Goal: Information Seeking & Learning: Learn about a topic

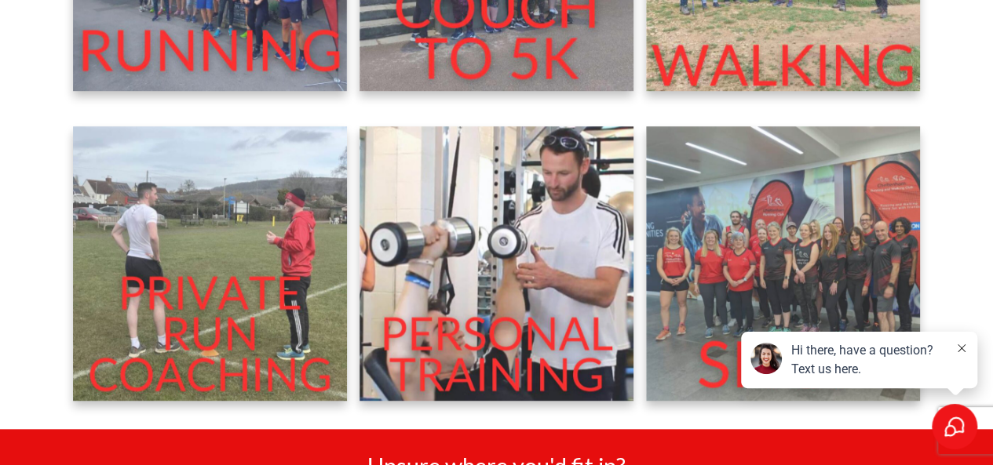
scroll to position [564, 0]
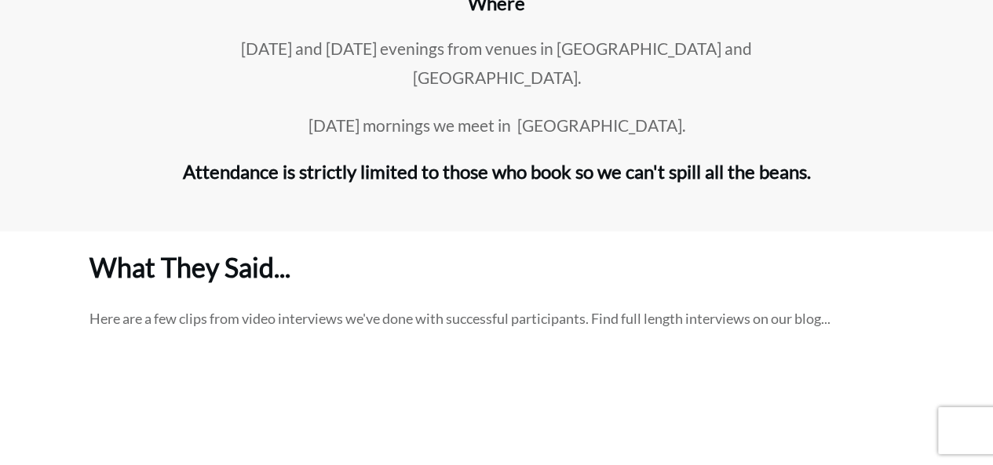
scroll to position [3151, 0]
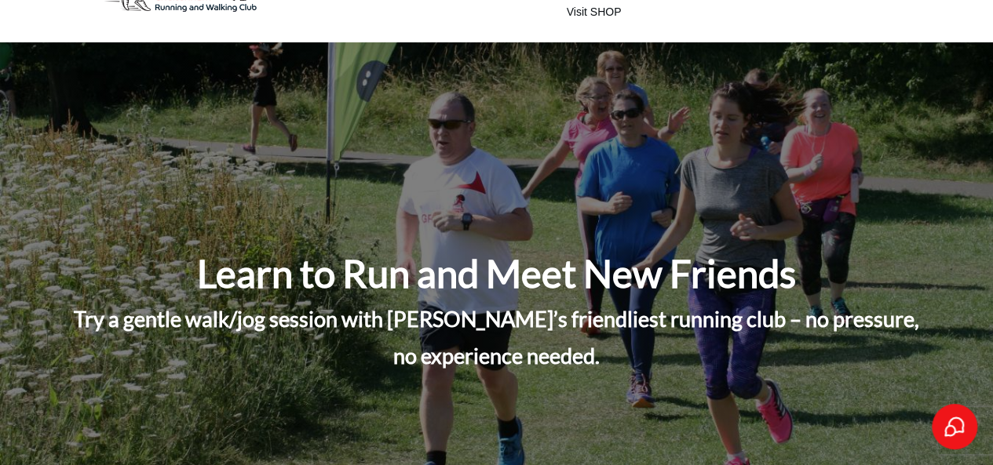
scroll to position [0, 0]
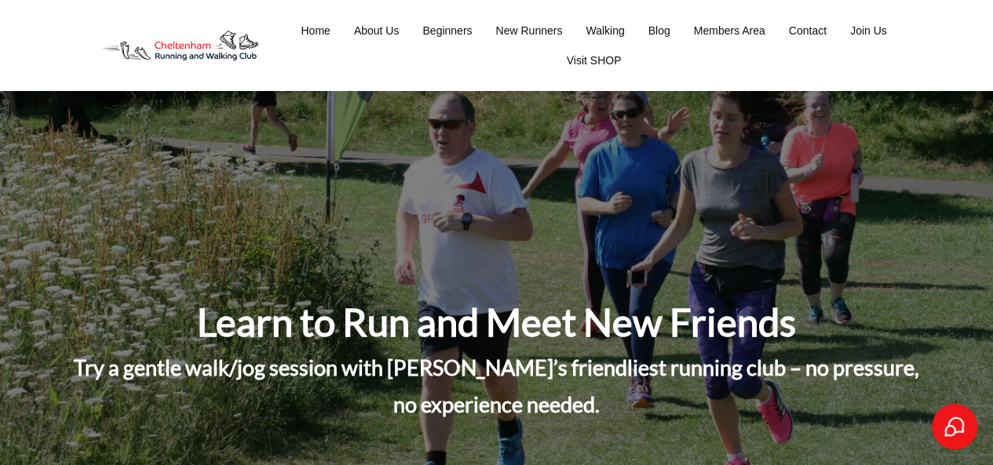
drag, startPoint x: 1003, startPoint y: 276, endPoint x: 1003, endPoint y: 16, distance: 259.8
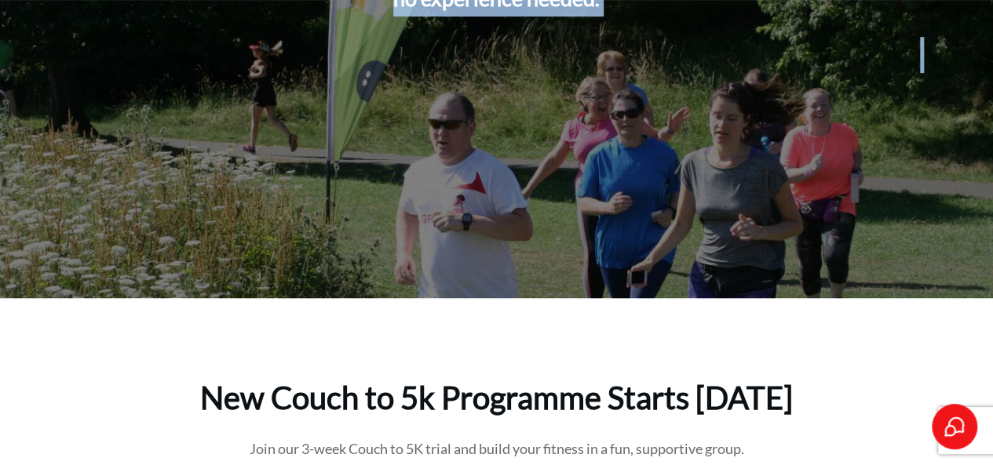
drag, startPoint x: 991, startPoint y: 59, endPoint x: 995, endPoint y: 82, distance: 23.1
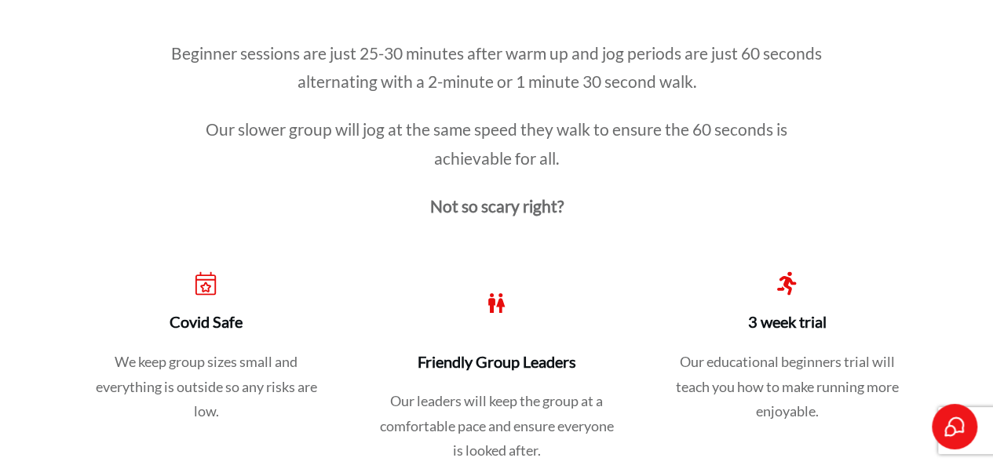
scroll to position [0, 0]
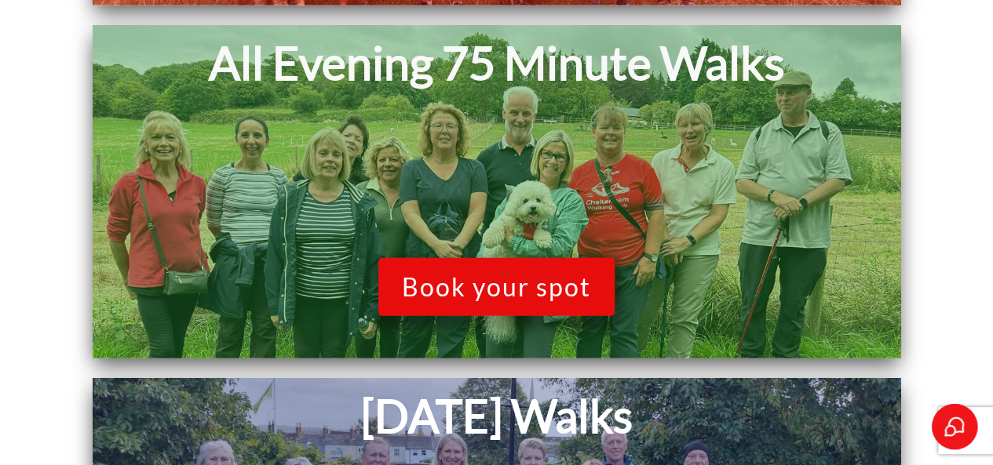
scroll to position [1834, 0]
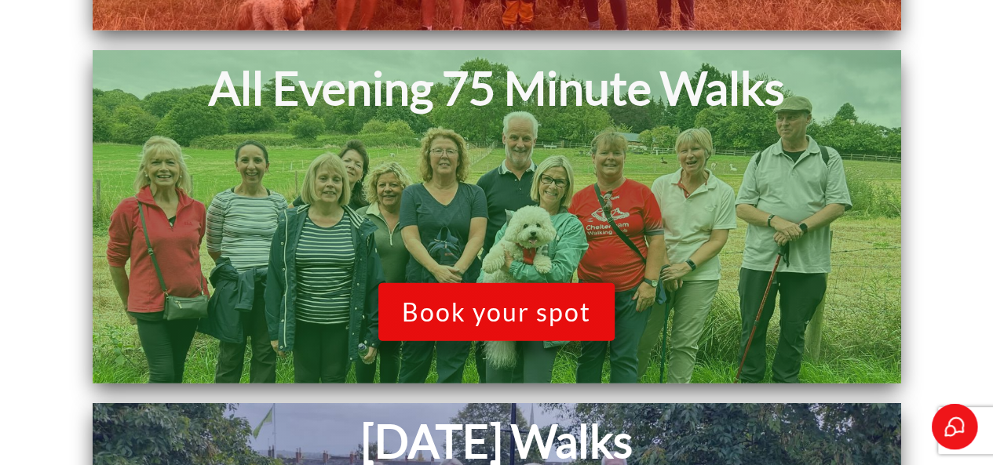
drag, startPoint x: 1004, startPoint y: 81, endPoint x: 1004, endPoint y: 290, distance: 209.6
click at [516, 308] on span "Book your spot" at bounding box center [496, 312] width 189 height 30
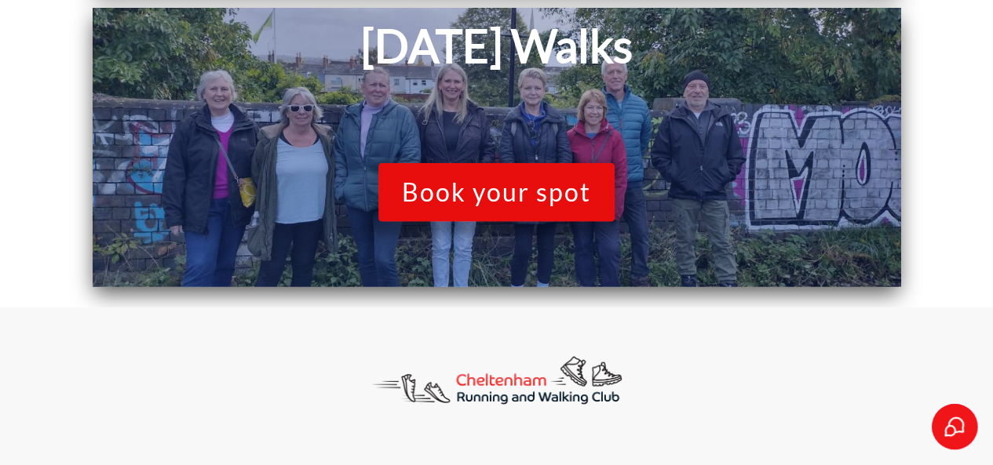
scroll to position [2179, 0]
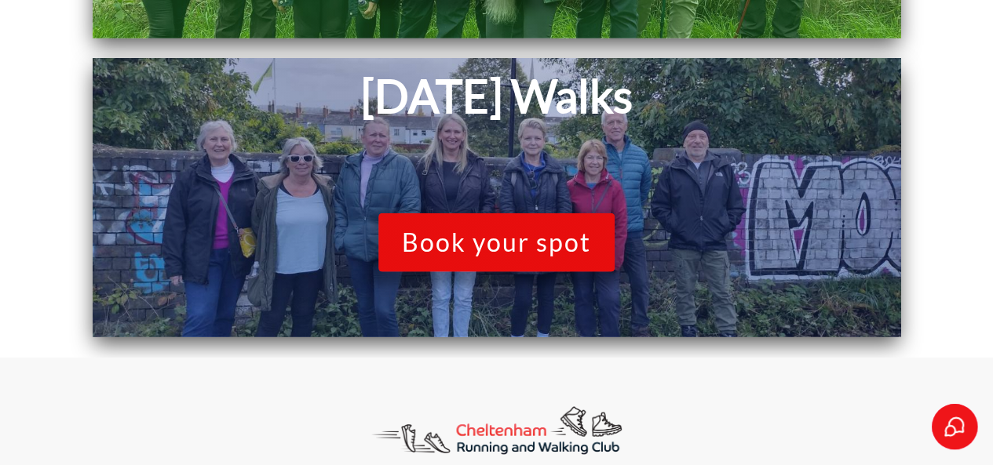
click at [516, 238] on span "Book your spot" at bounding box center [496, 243] width 189 height 30
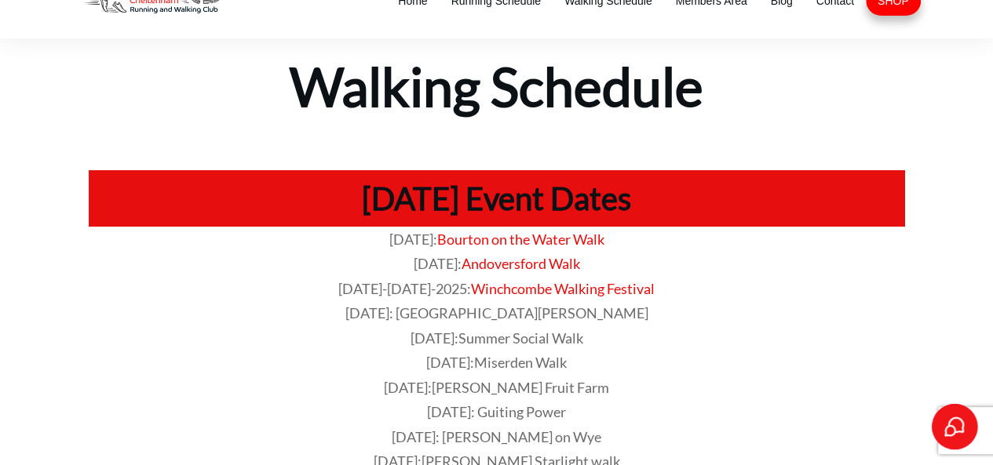
scroll to position [0, 0]
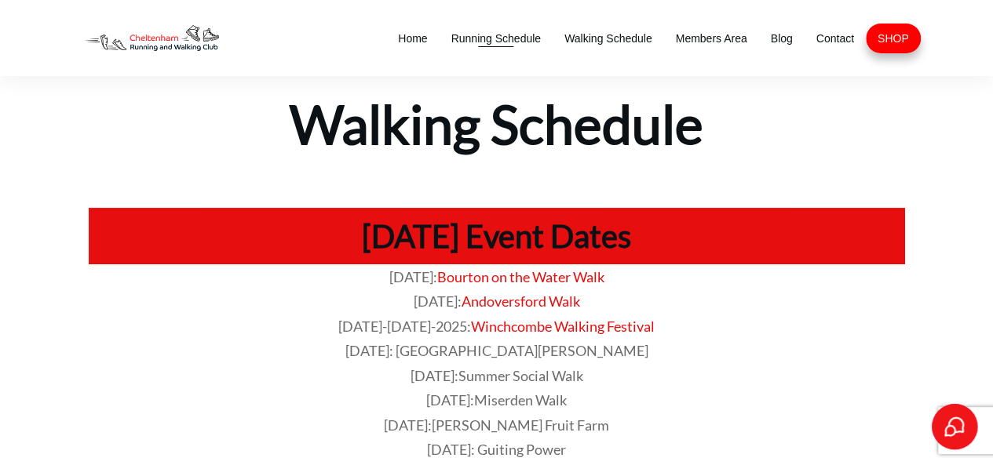
click at [512, 32] on span "Running Schedule" at bounding box center [495, 38] width 89 height 22
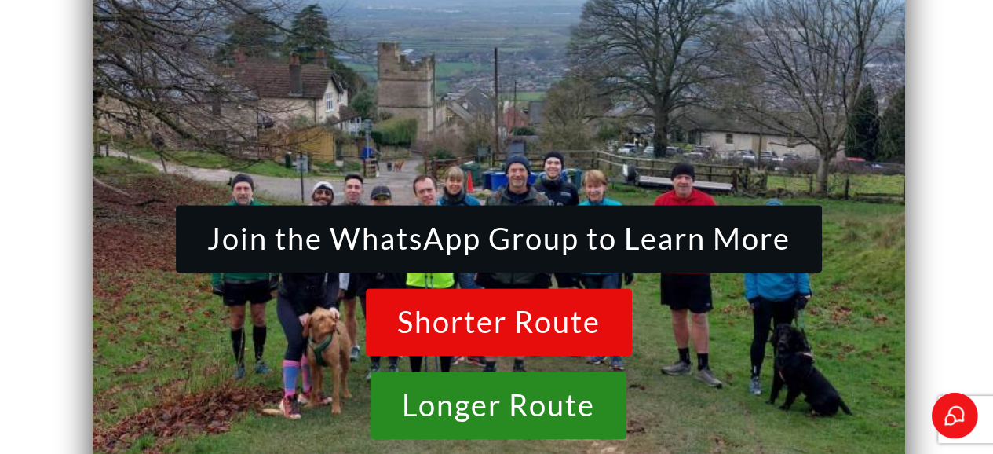
scroll to position [18871, 0]
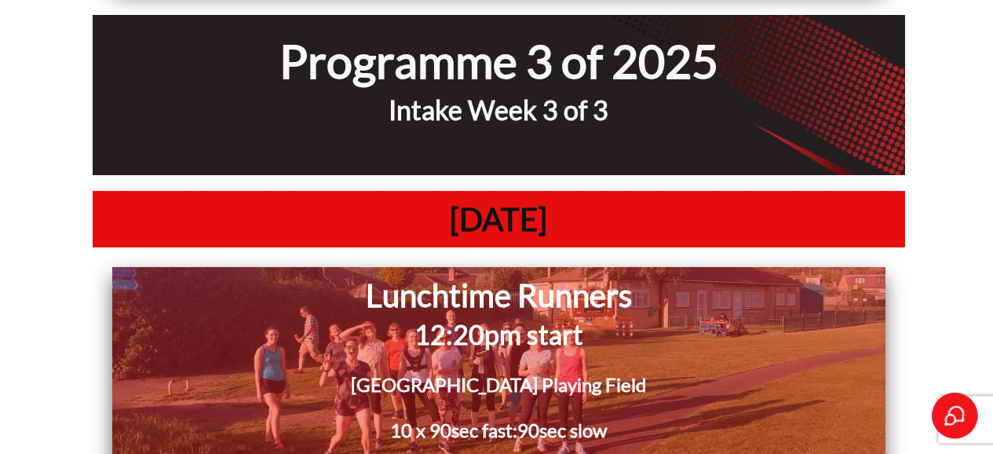
scroll to position [14901, 0]
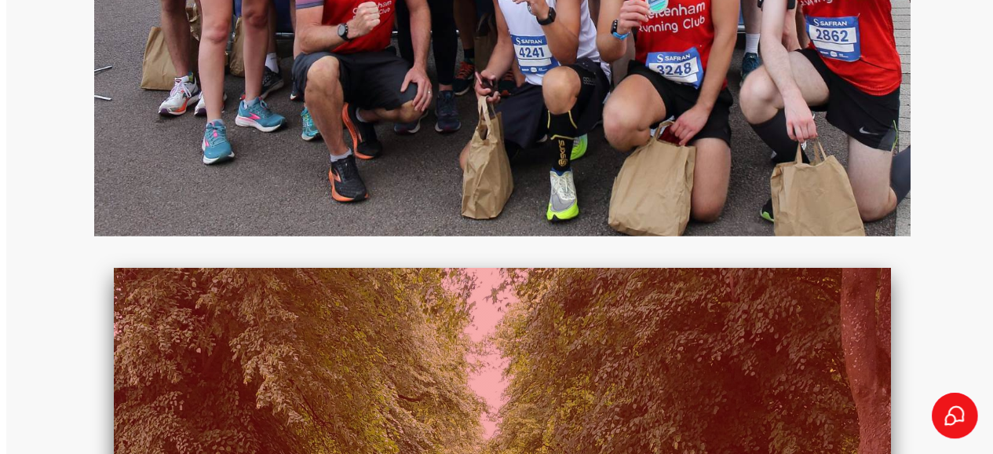
scroll to position [745, 0]
